Goal: Task Accomplishment & Management: Manage account settings

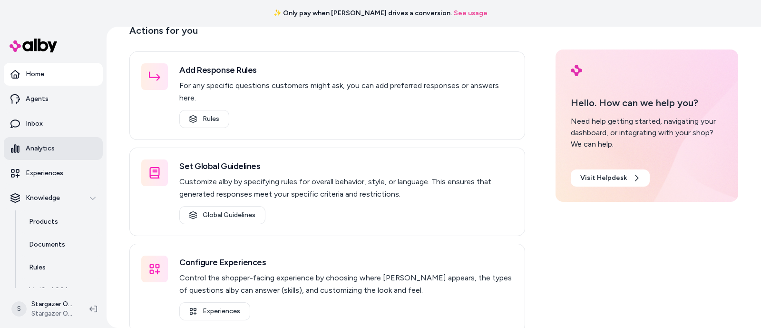
scroll to position [84, 0]
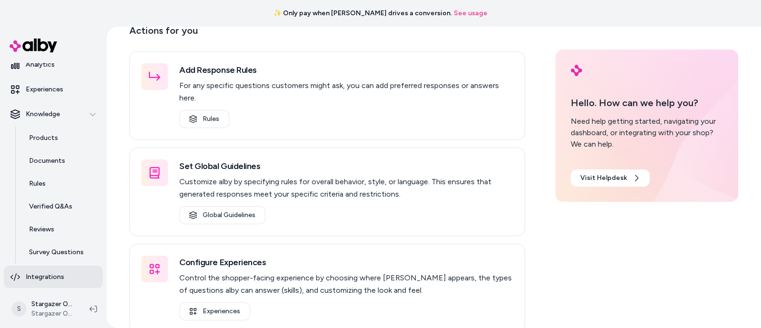
click at [48, 278] on p "Integrations" at bounding box center [45, 277] width 39 height 10
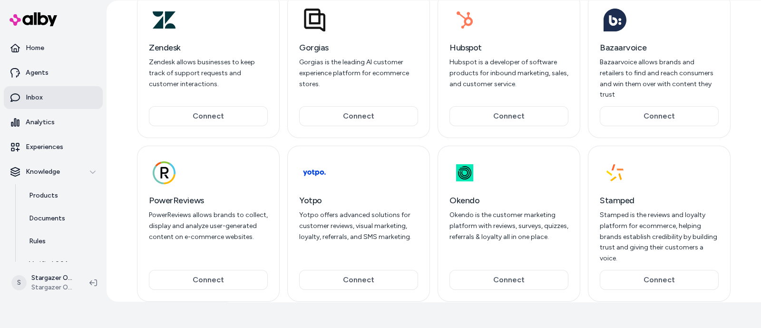
click at [33, 91] on link "Inbox" at bounding box center [53, 97] width 99 height 23
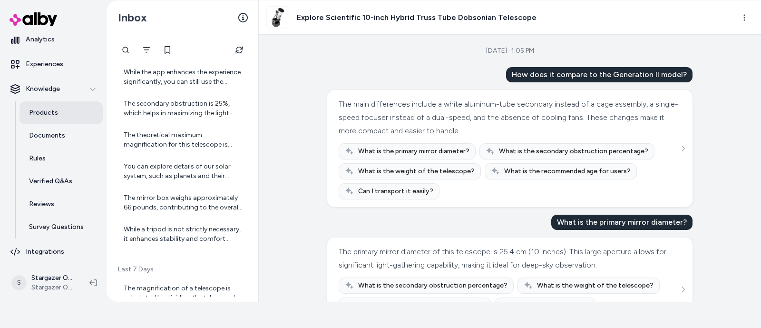
scroll to position [84, 0]
click at [52, 204] on p "Reviews" at bounding box center [41, 203] width 25 height 10
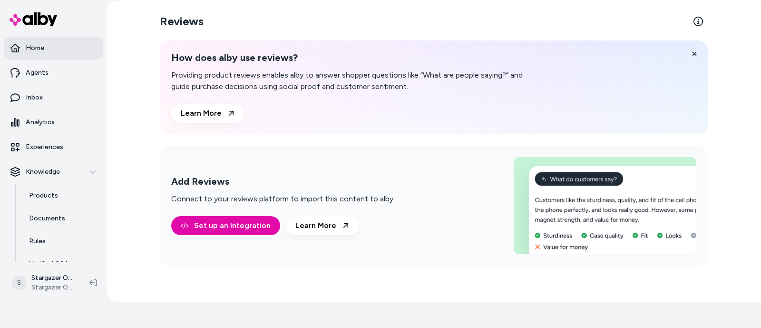
click at [51, 51] on link "Home" at bounding box center [53, 48] width 99 height 23
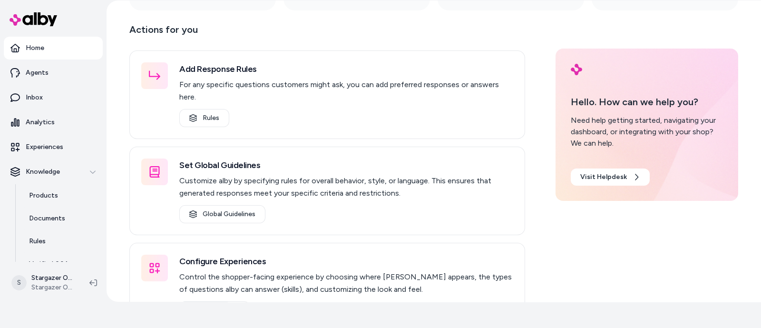
scroll to position [150, 0]
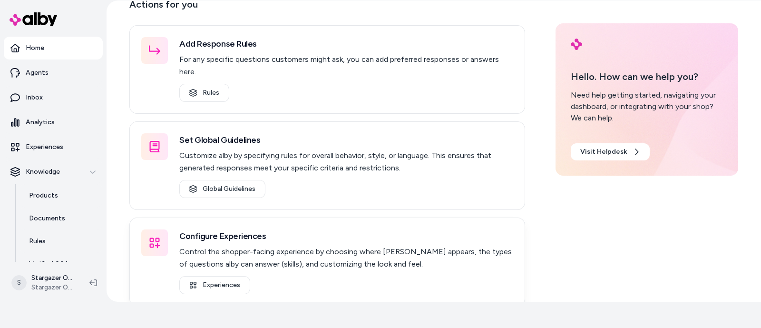
click at [211, 245] on p "Control the shopper-facing experience by choosing where [PERSON_NAME] appears, …" at bounding box center [346, 257] width 334 height 25
click at [150, 238] on icon at bounding box center [155, 243] width 10 height 10
click at [206, 276] on link "Experiences" at bounding box center [214, 285] width 71 height 18
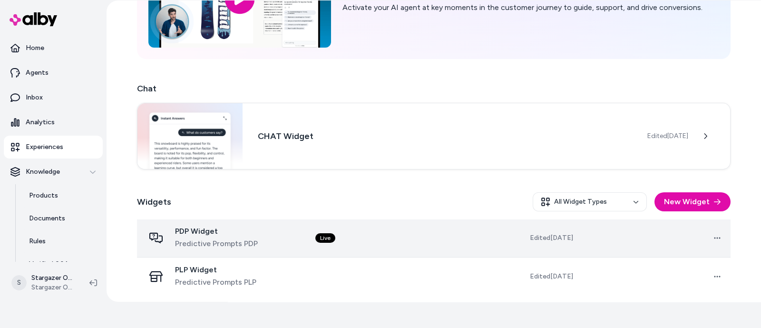
scroll to position [102, 0]
click at [235, 240] on span "Predictive Prompts PDP" at bounding box center [216, 242] width 83 height 11
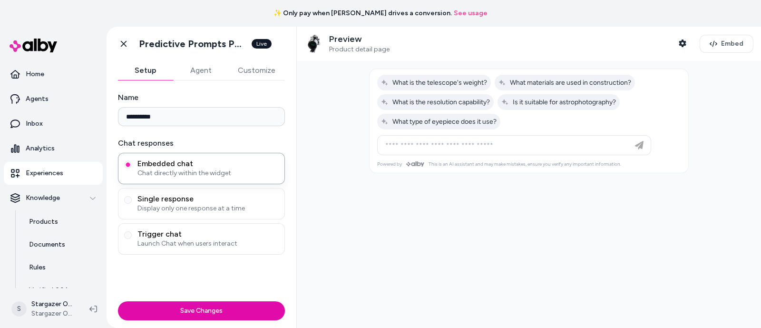
click at [245, 66] on button "Customize" at bounding box center [256, 70] width 57 height 19
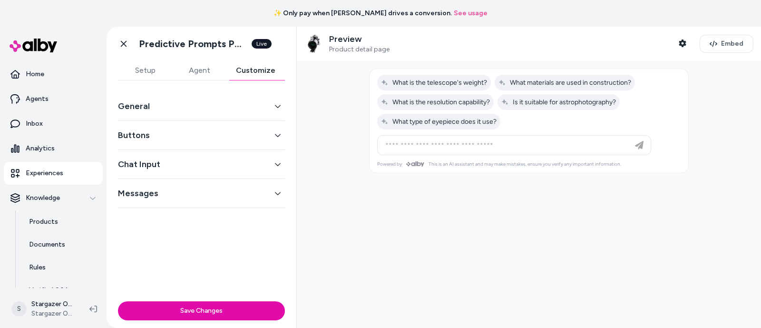
click at [139, 110] on button "General" at bounding box center [201, 105] width 167 height 13
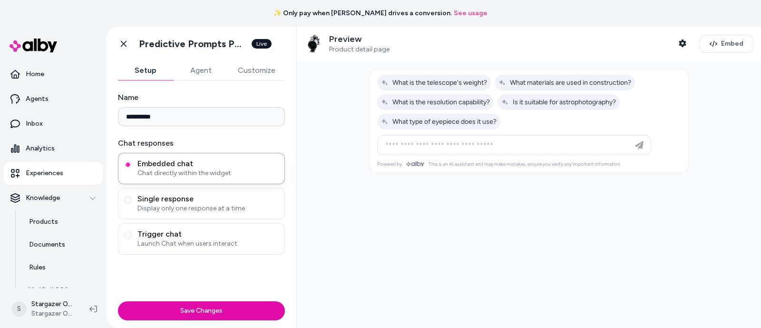
click at [147, 73] on button "Setup" at bounding box center [145, 70] width 55 height 19
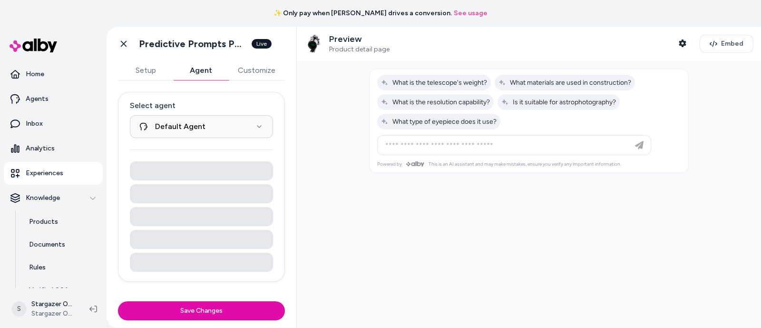
click at [210, 70] on button "Agent" at bounding box center [200, 70] width 55 height 19
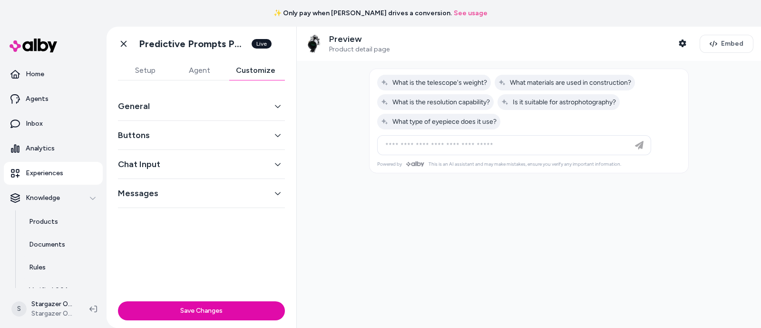
click at [245, 70] on button "Customize" at bounding box center [255, 70] width 58 height 19
click at [152, 185] on div "Messages" at bounding box center [201, 193] width 167 height 29
click at [148, 189] on button "Messages" at bounding box center [201, 192] width 167 height 13
click at [145, 153] on div "Chat Input" at bounding box center [201, 164] width 167 height 29
click at [147, 160] on button "Chat Input" at bounding box center [201, 163] width 167 height 13
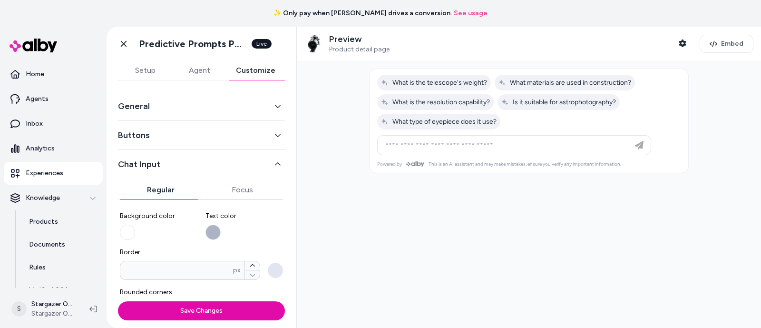
click at [144, 132] on button "Buttons" at bounding box center [201, 134] width 167 height 13
